Goal: Navigation & Orientation: Find specific page/section

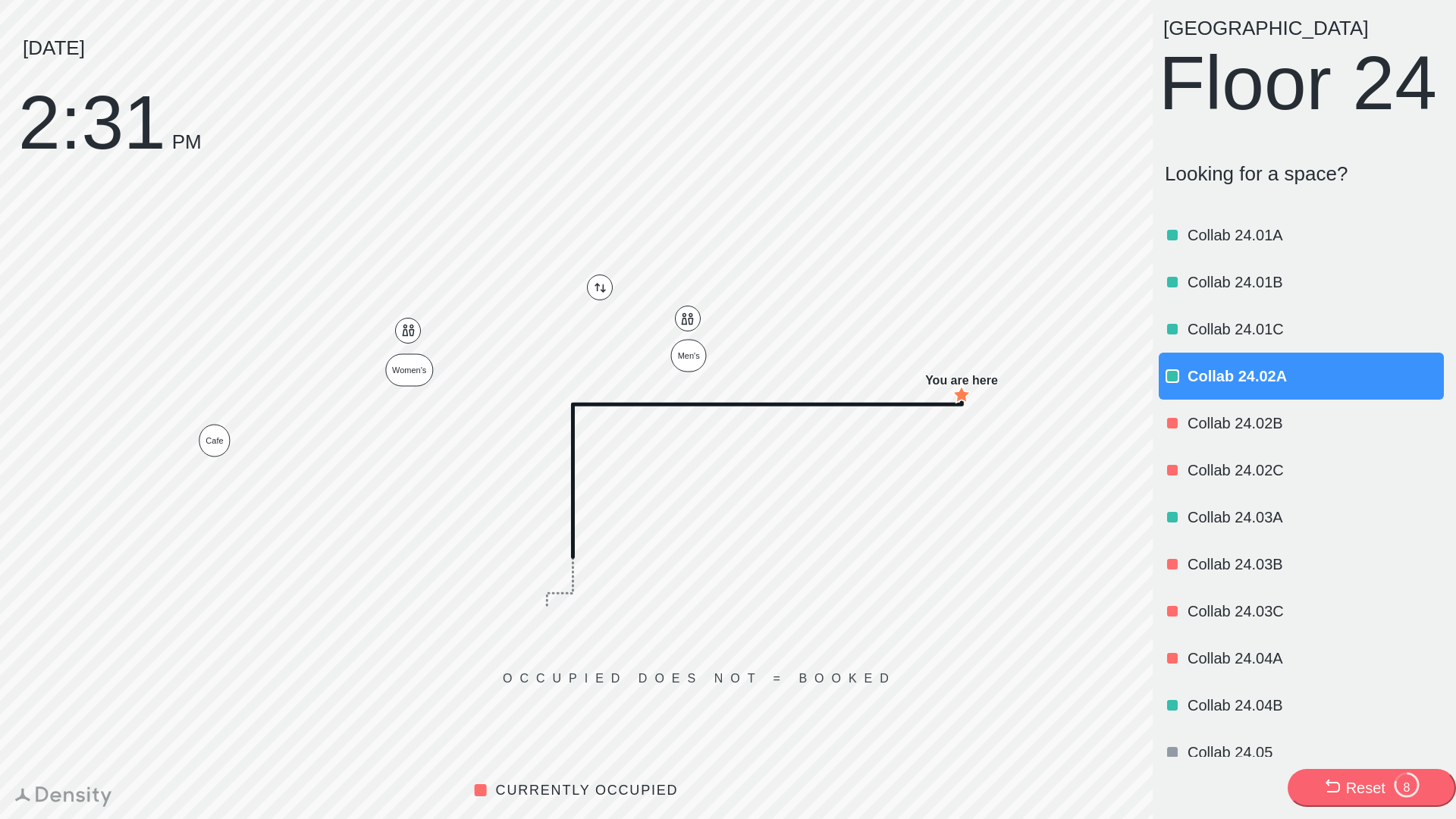
click at [1323, 783] on icon at bounding box center [1333, 787] width 18 height 18
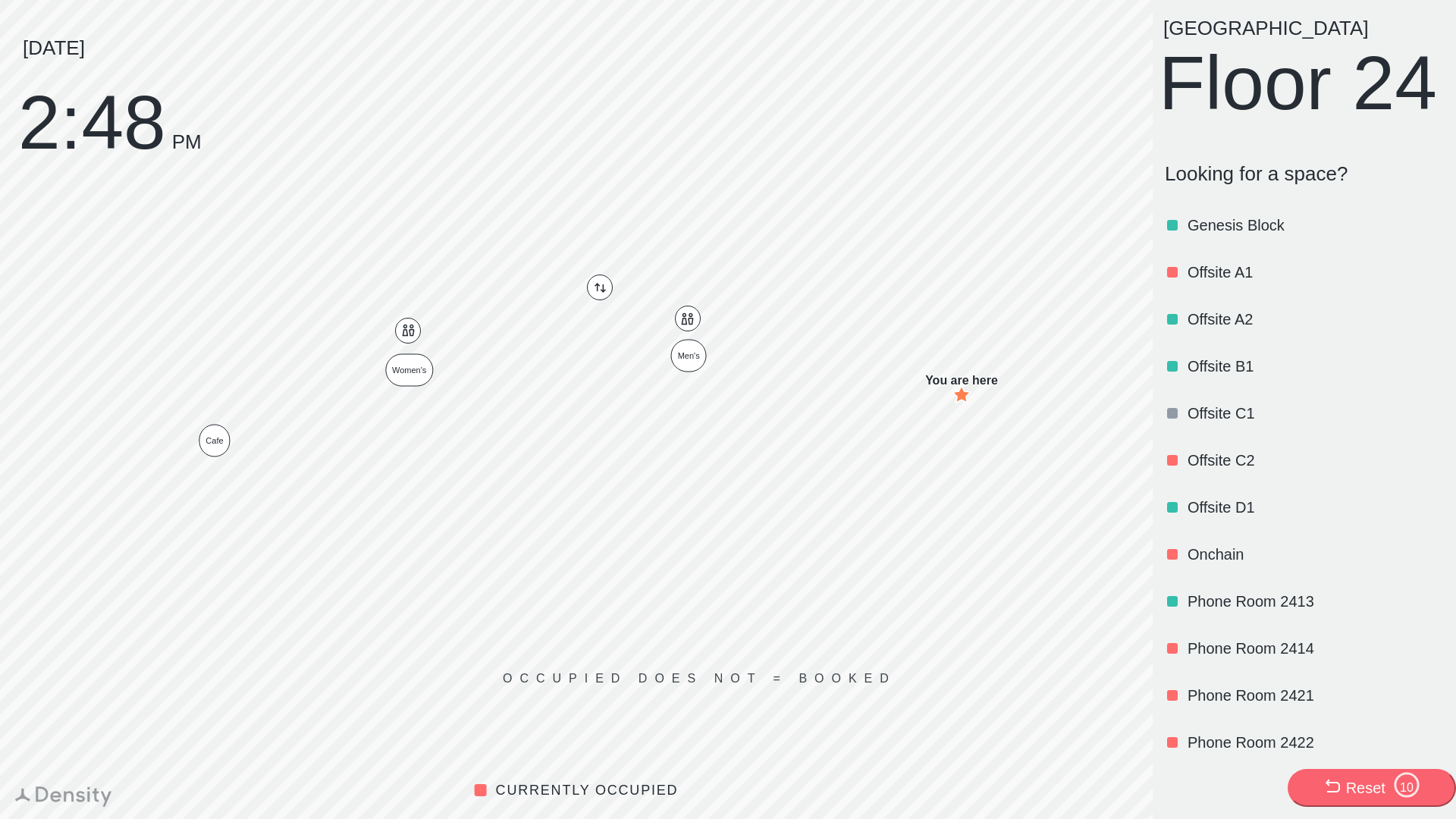
scroll to position [717, 0]
click at [1232, 516] on p "Offsite D1" at bounding box center [1313, 505] width 253 height 21
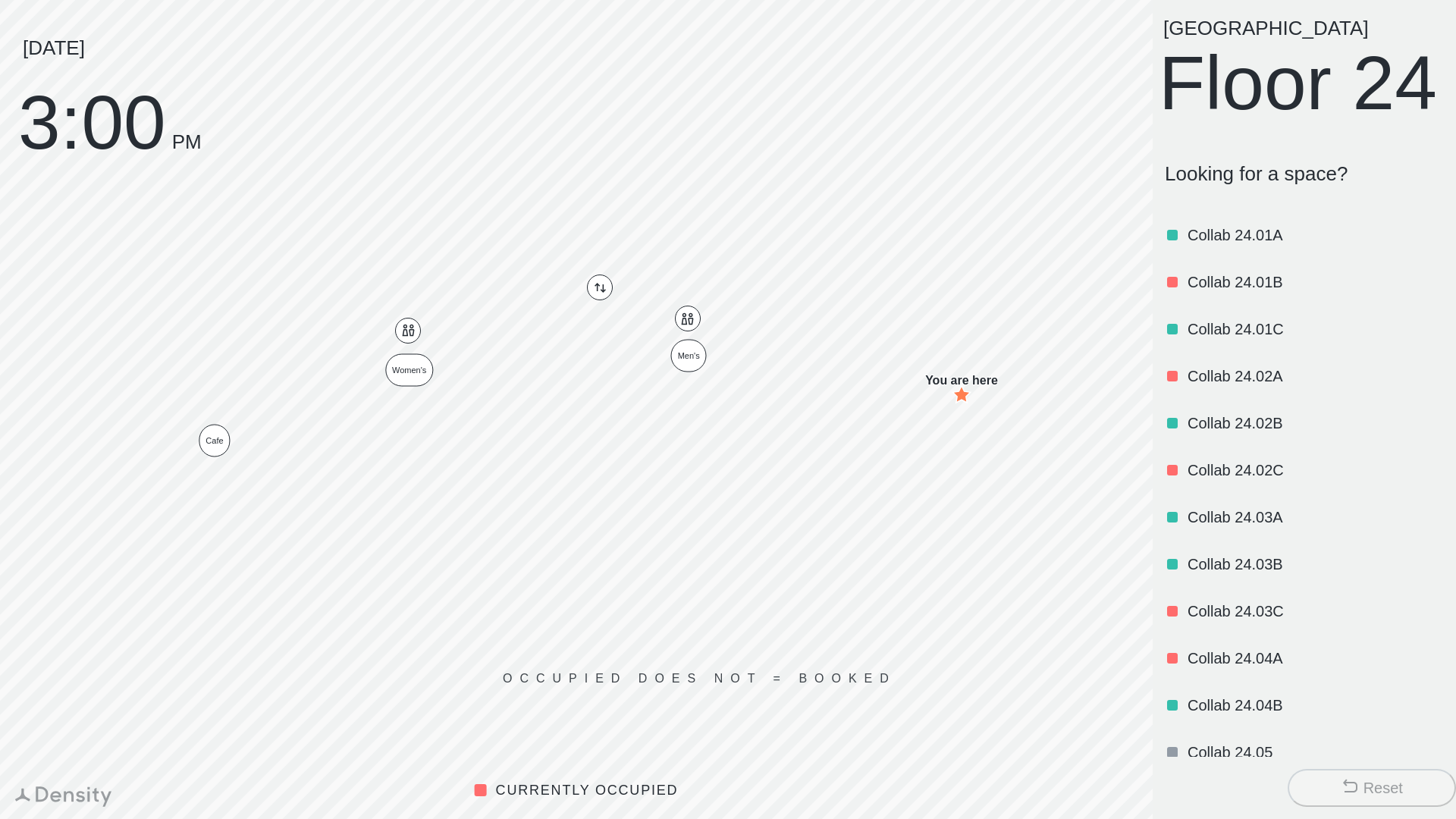
scroll to position [555, 0]
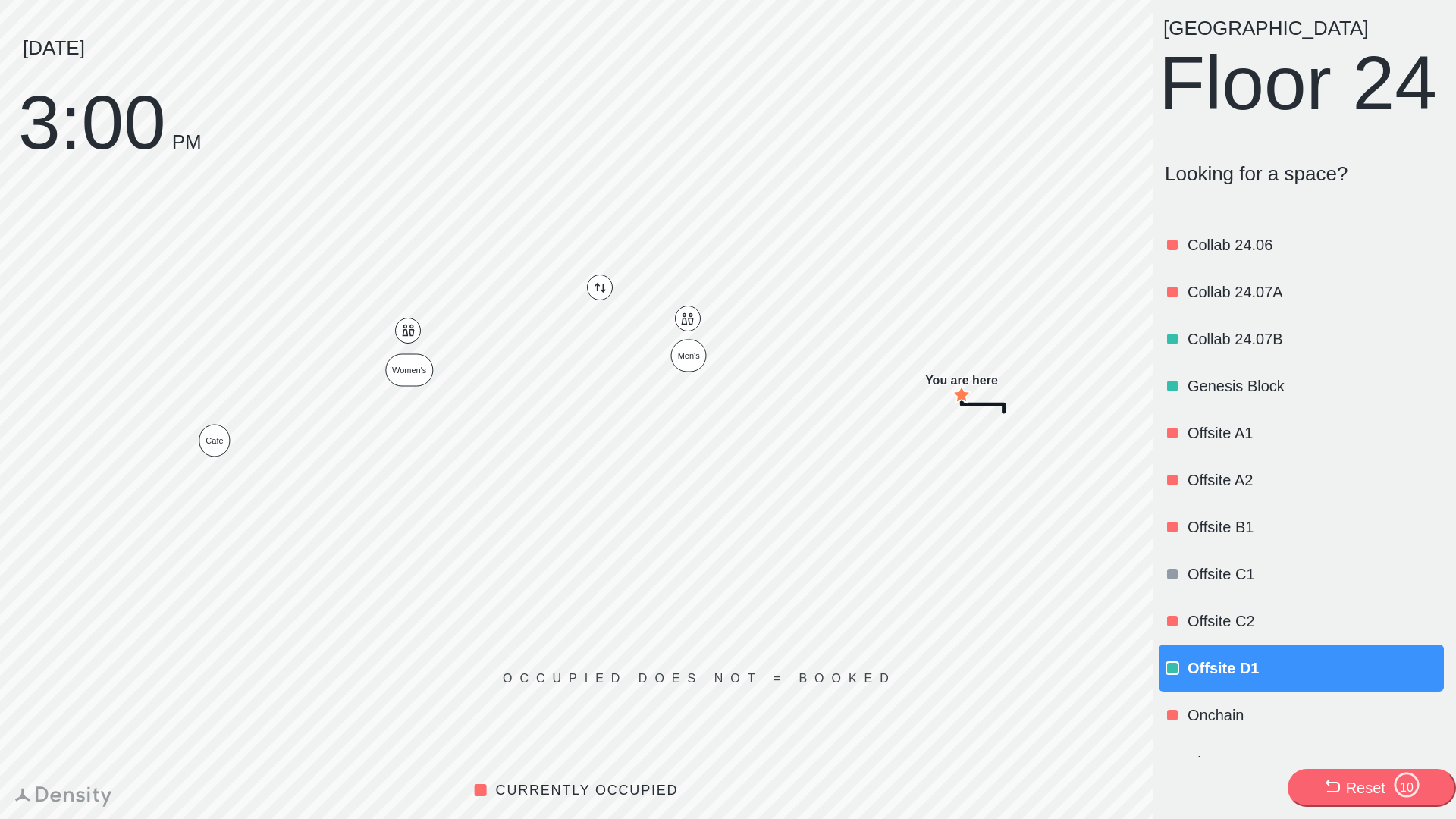
click at [1285, 444] on p "Offsite A1" at bounding box center [1313, 433] width 253 height 21
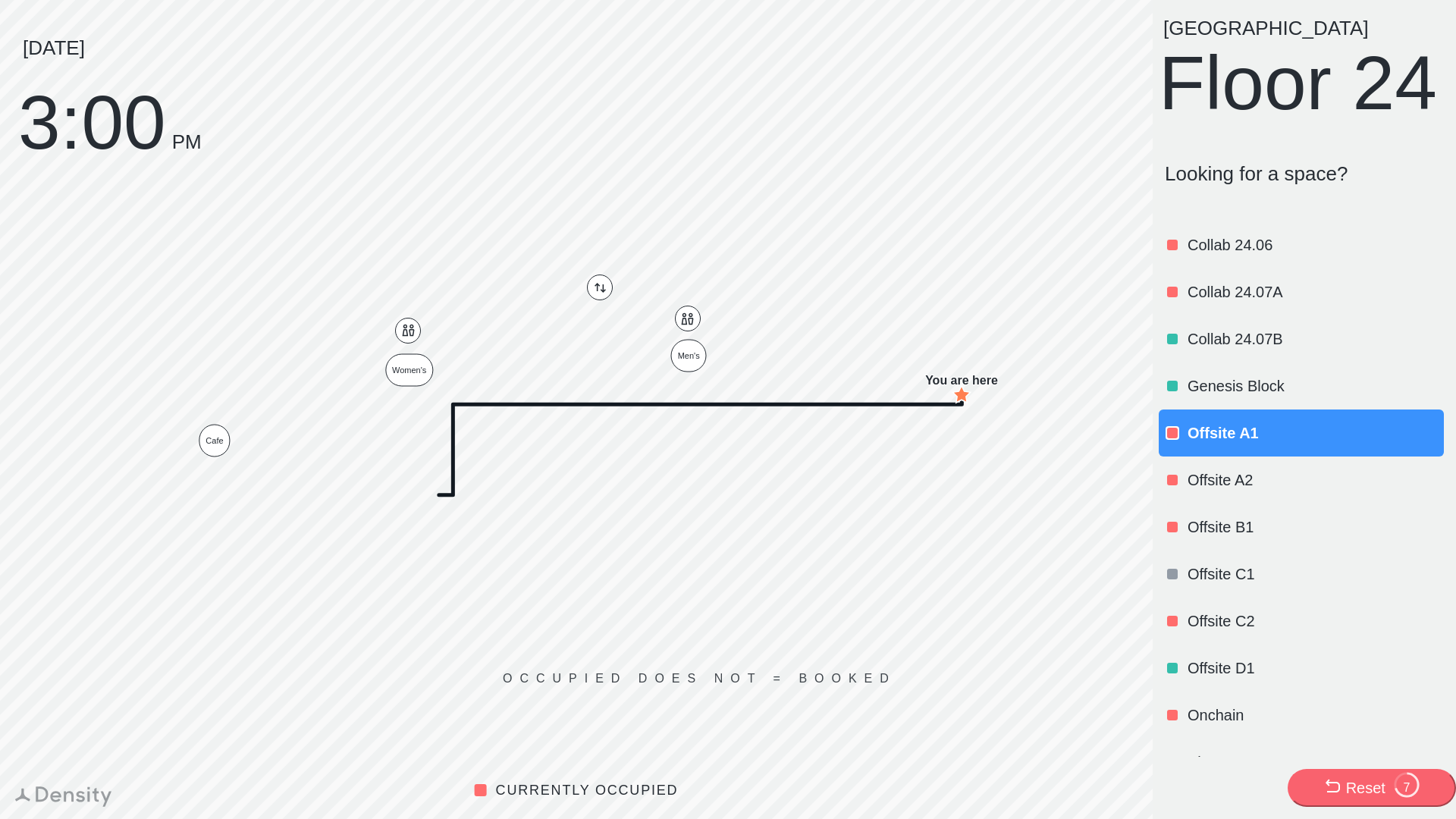
click at [1352, 789] on div "Reset" at bounding box center [1365, 788] width 39 height 21
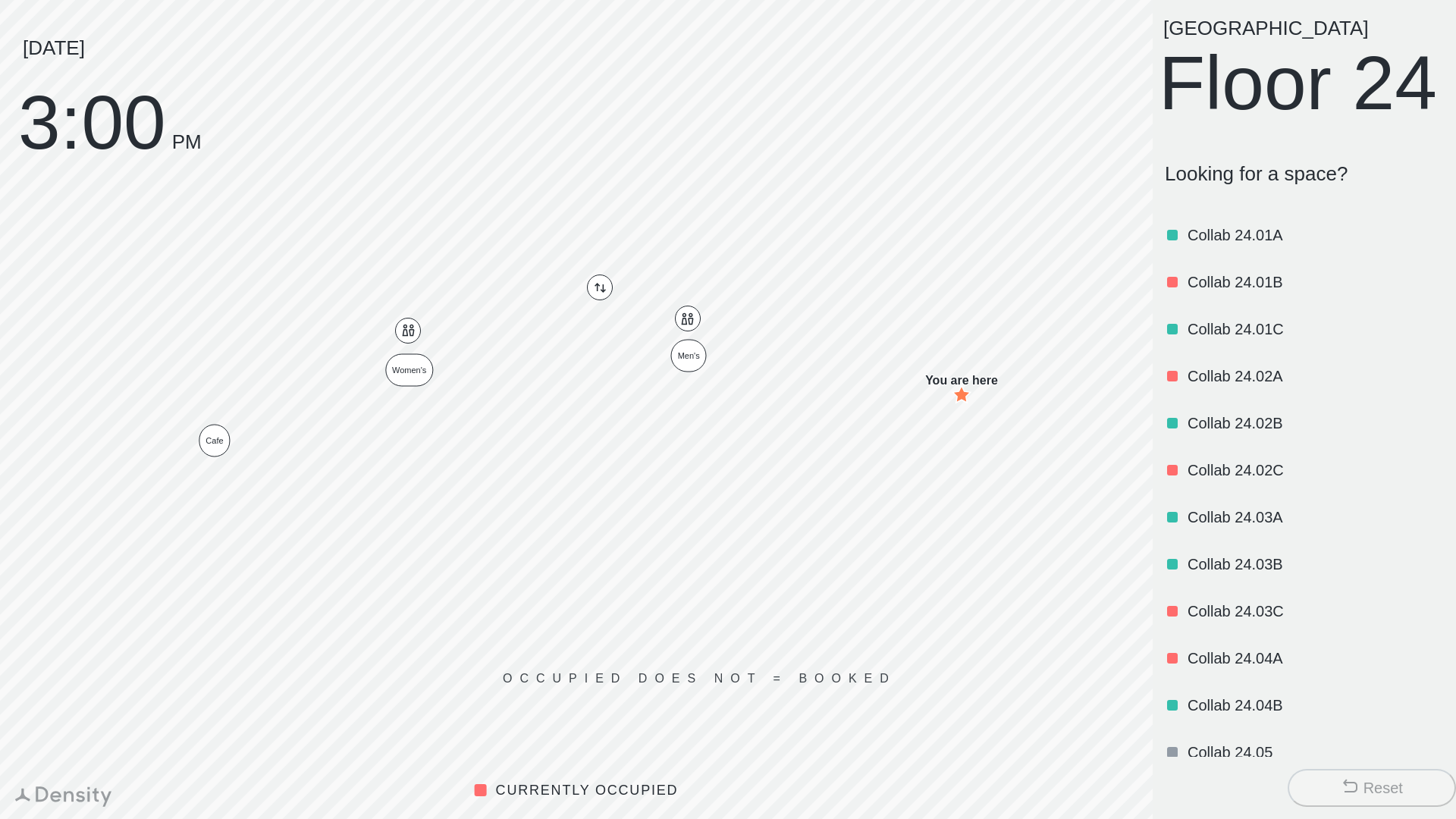
click at [1347, 774] on button "Reset" at bounding box center [1372, 788] width 168 height 38
click at [1261, 434] on p "Collab 24.02B" at bounding box center [1313, 423] width 253 height 21
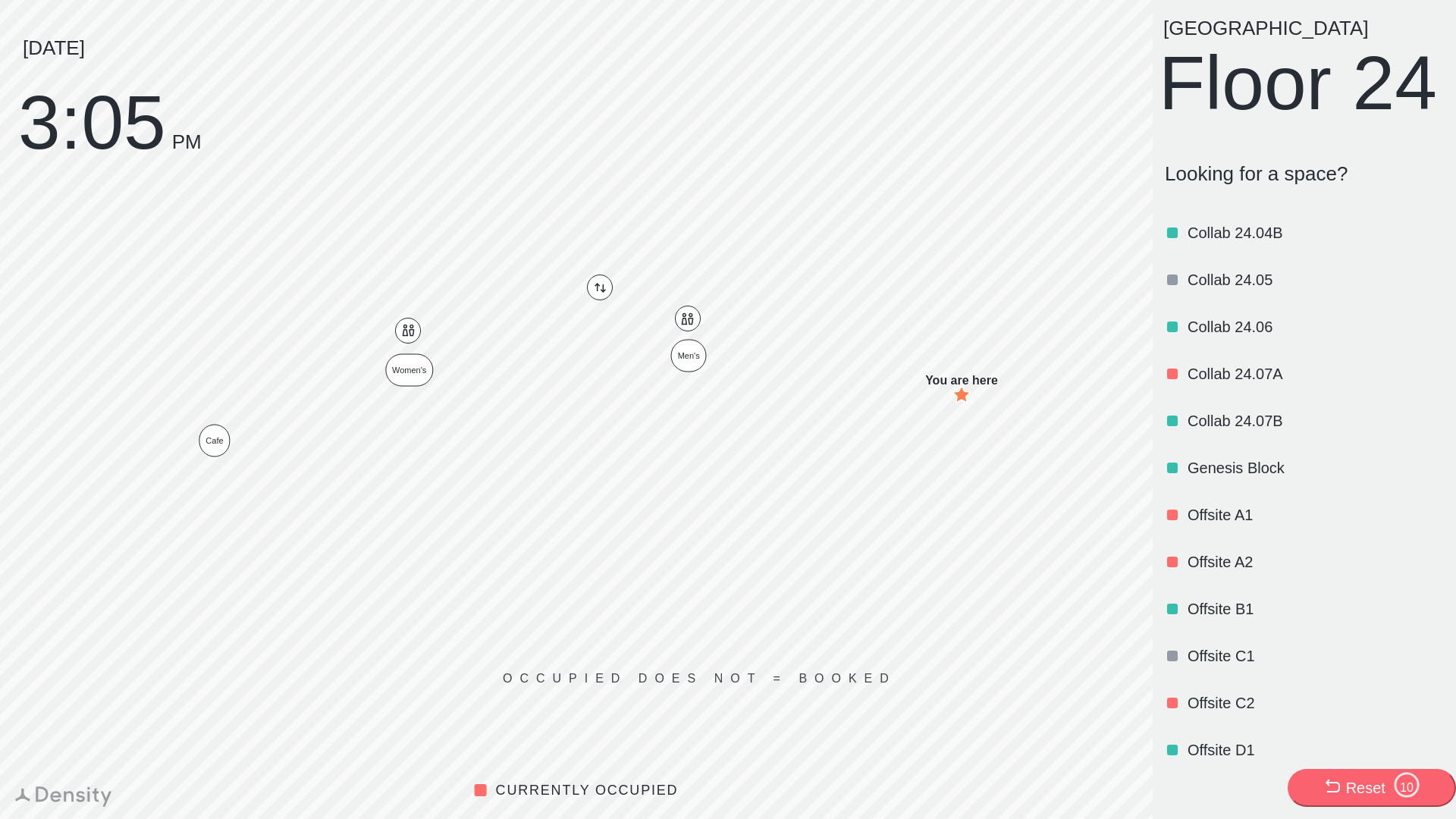
scroll to position [480, 0]
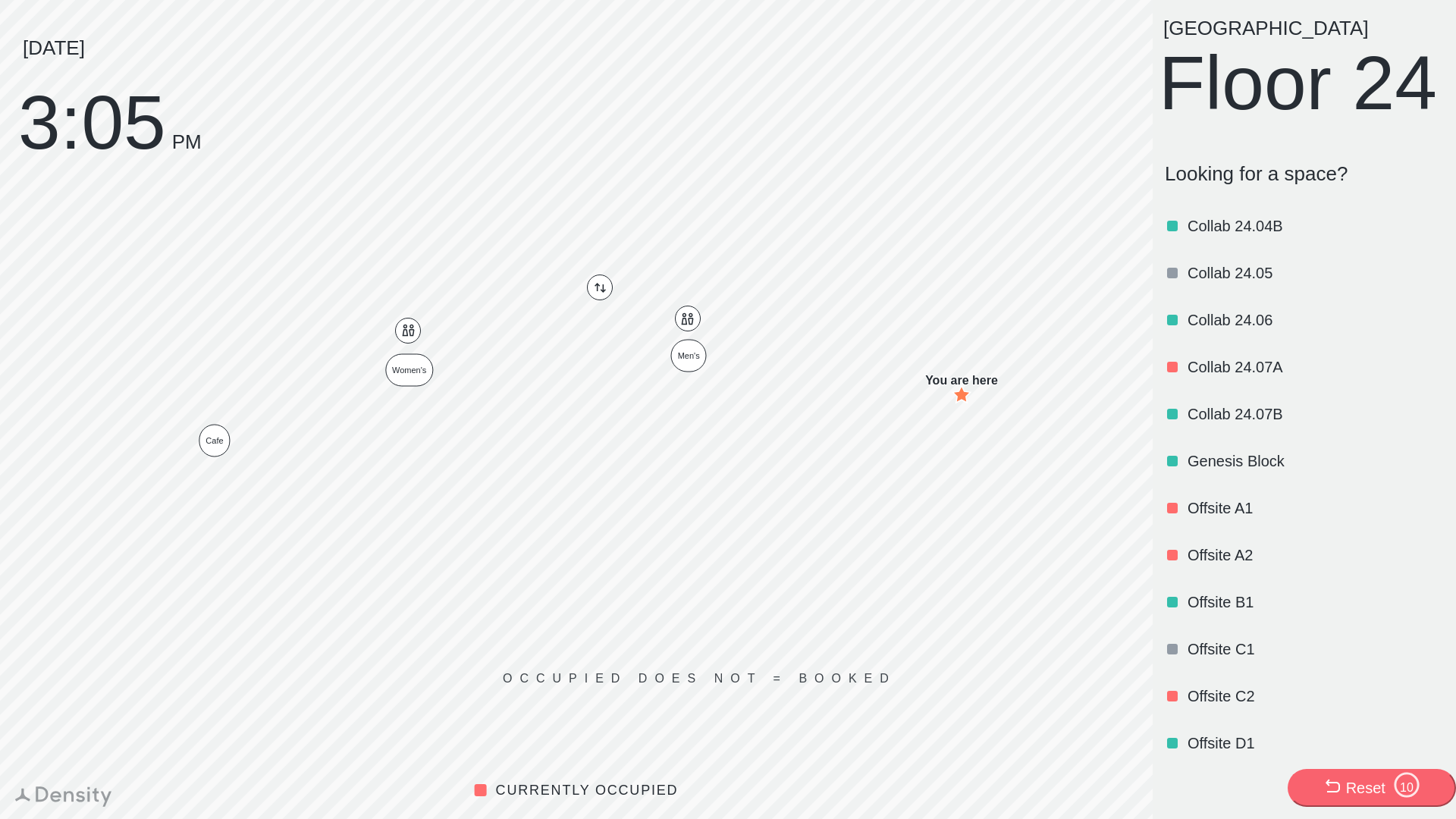
click at [1244, 472] on p "Genesis Block" at bounding box center [1313, 461] width 253 height 21
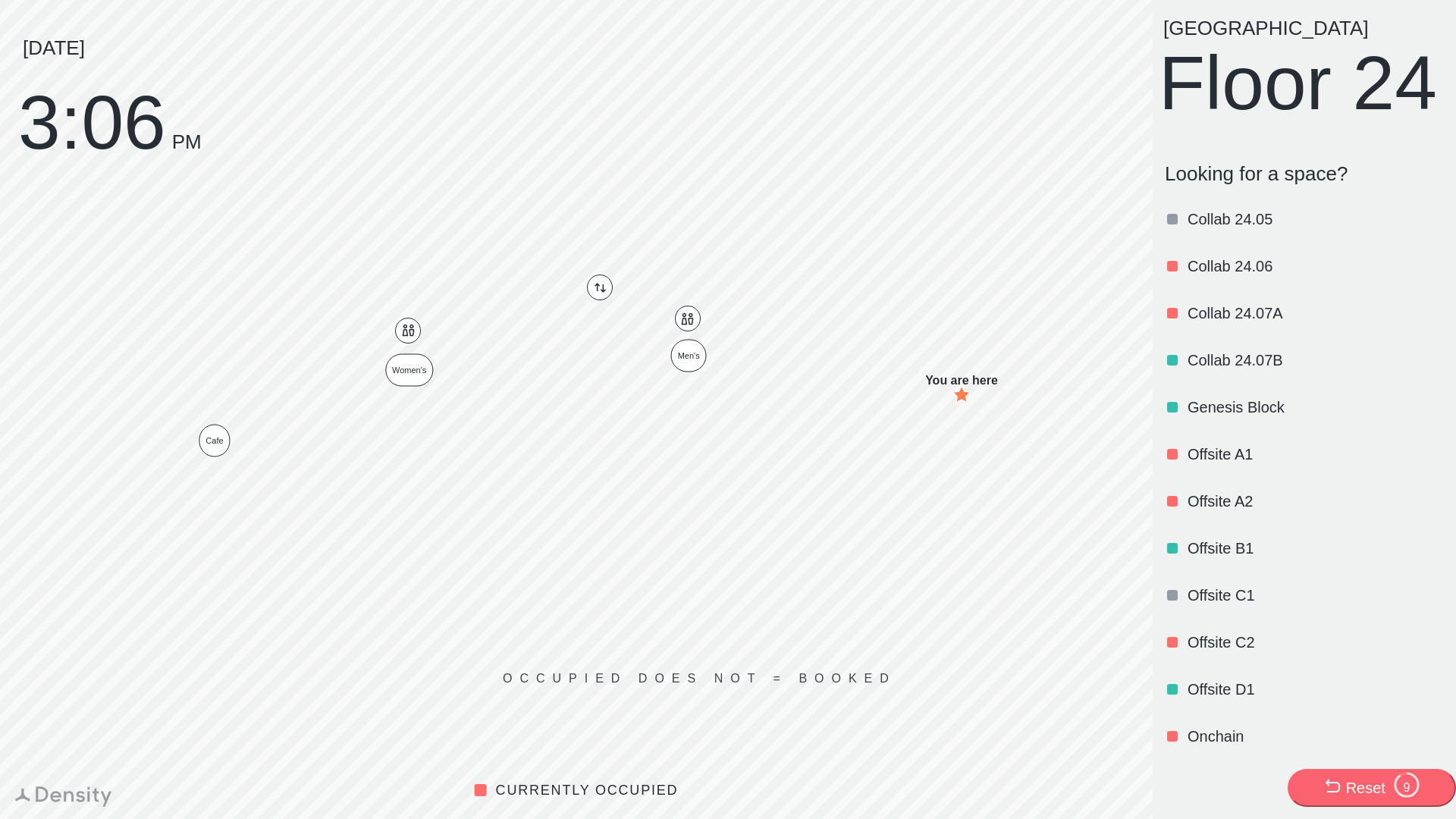
click at [1231, 512] on p "Offsite A2" at bounding box center [1313, 501] width 253 height 21
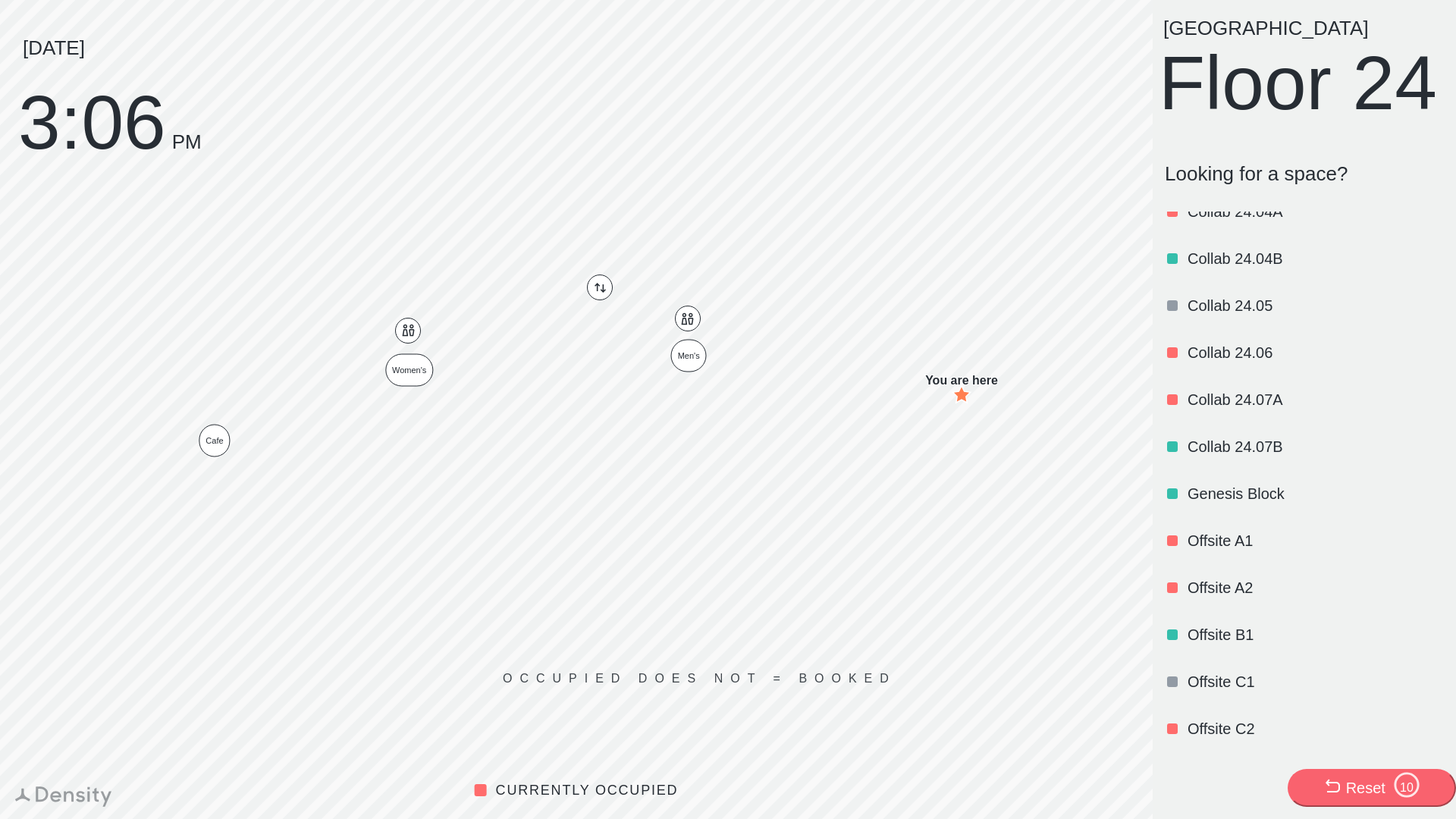
scroll to position [457, 0]
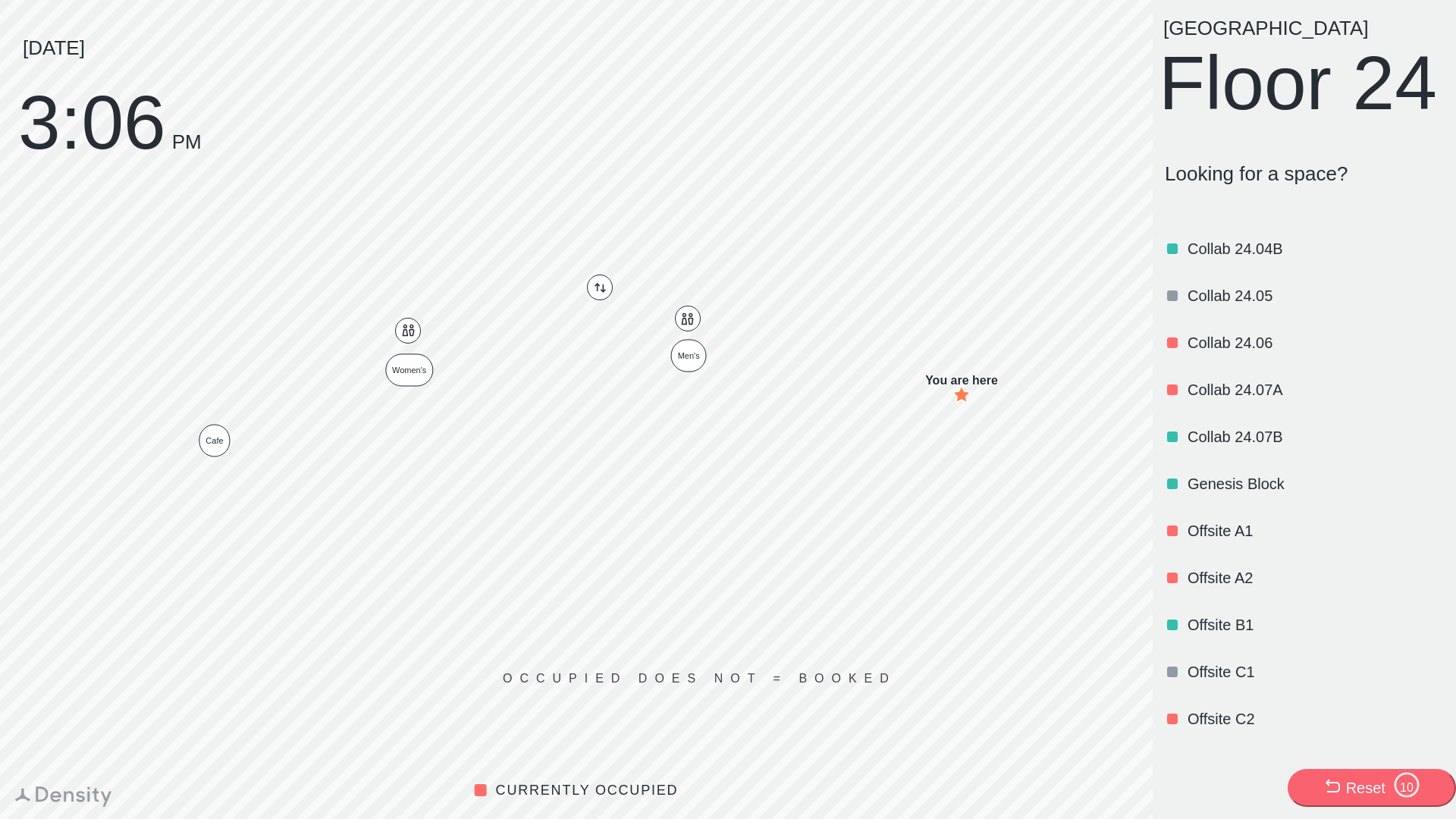
click at [1235, 495] on p "Genesis Block" at bounding box center [1313, 483] width 253 height 21
click at [1196, 464] on div "Offsite A2" at bounding box center [1313, 438] width 253 height 51
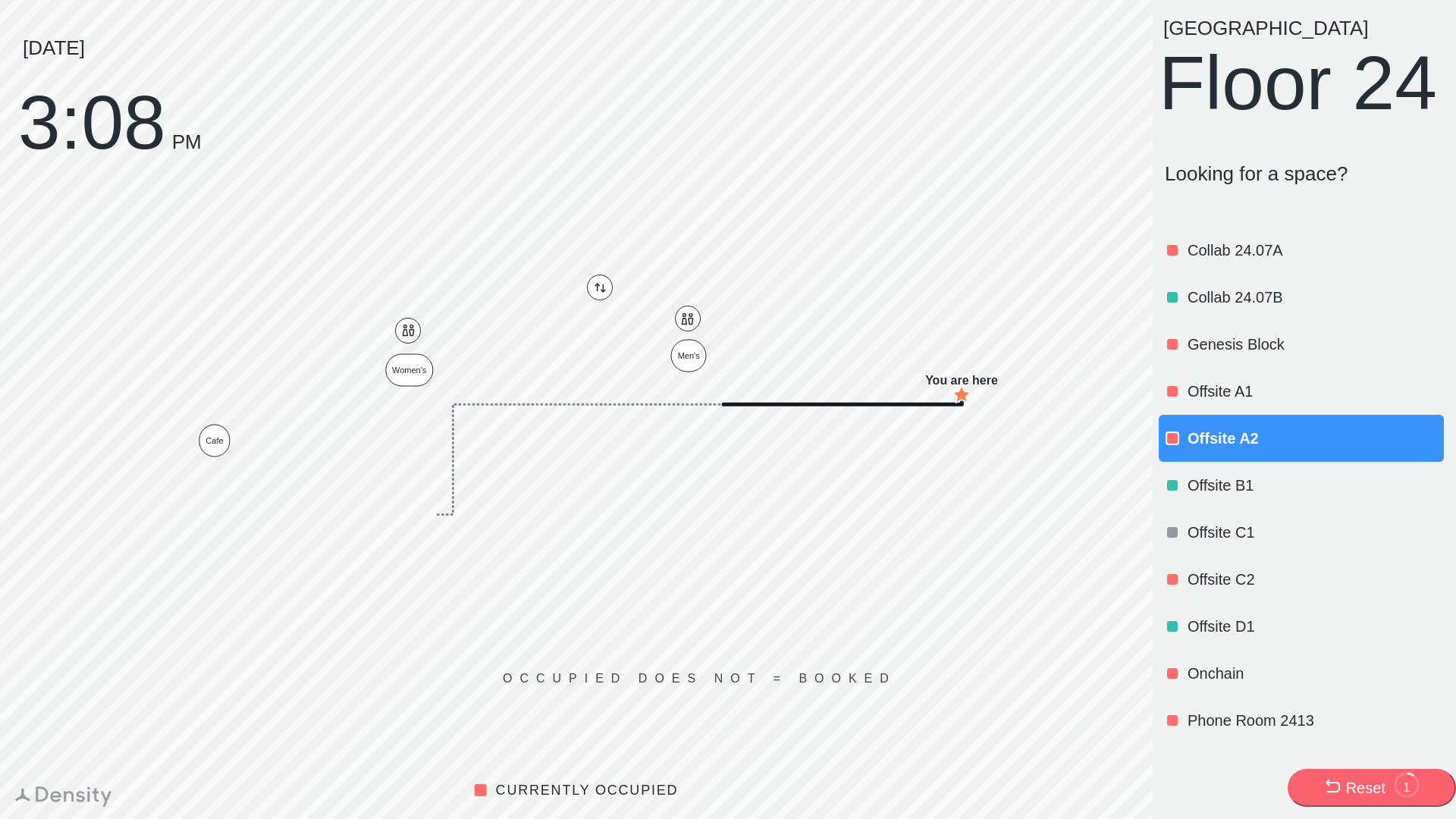
scroll to position [0, 0]
